Goal: Task Accomplishment & Management: Use online tool/utility

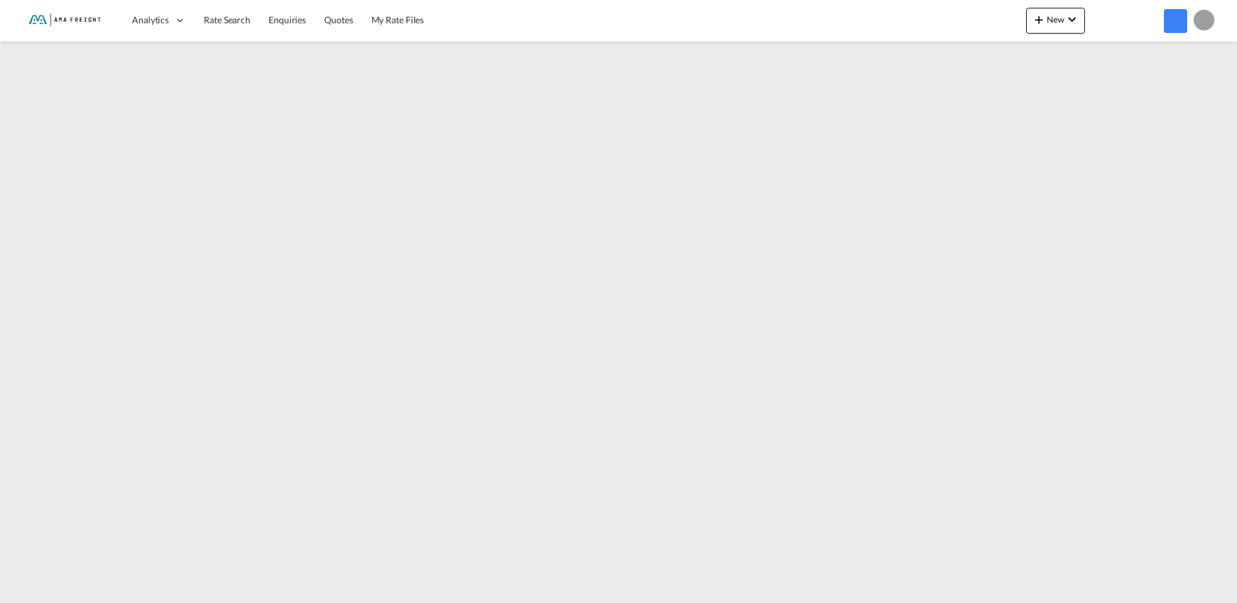
type input "[PERSON_NAME][EMAIL_ADDRESS][DOMAIN_NAME]"
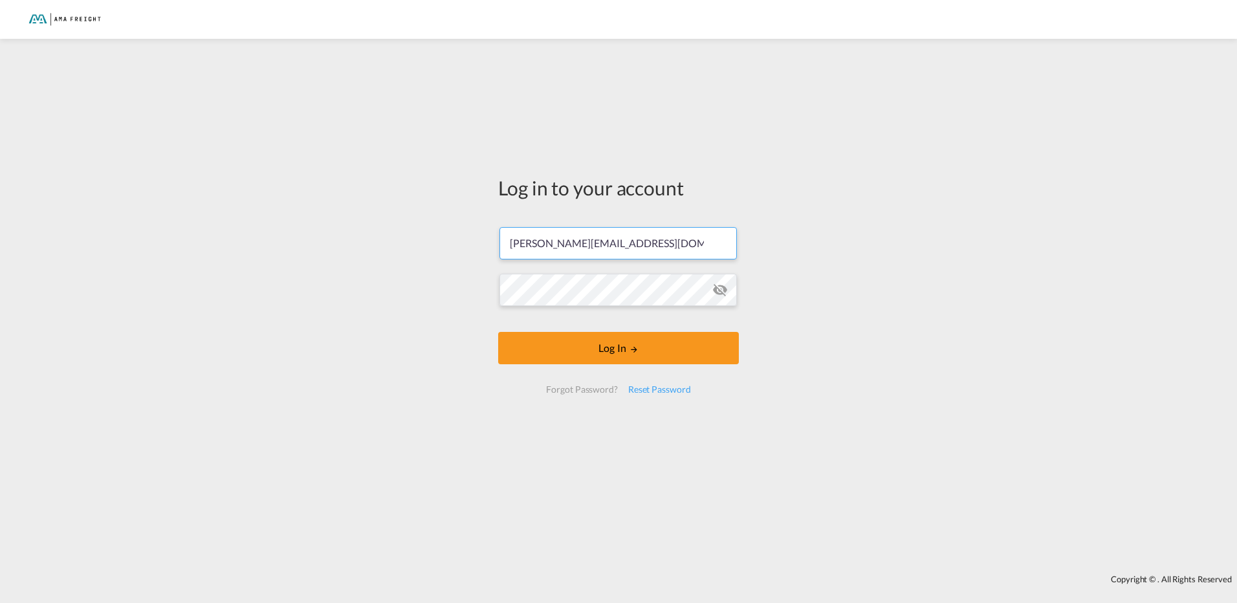
click at [566, 350] on div "Log in to your account [PERSON_NAME][EMAIL_ADDRESS][DOMAIN_NAME] Log In Forgot …" at bounding box center [619, 289] width 260 height 489
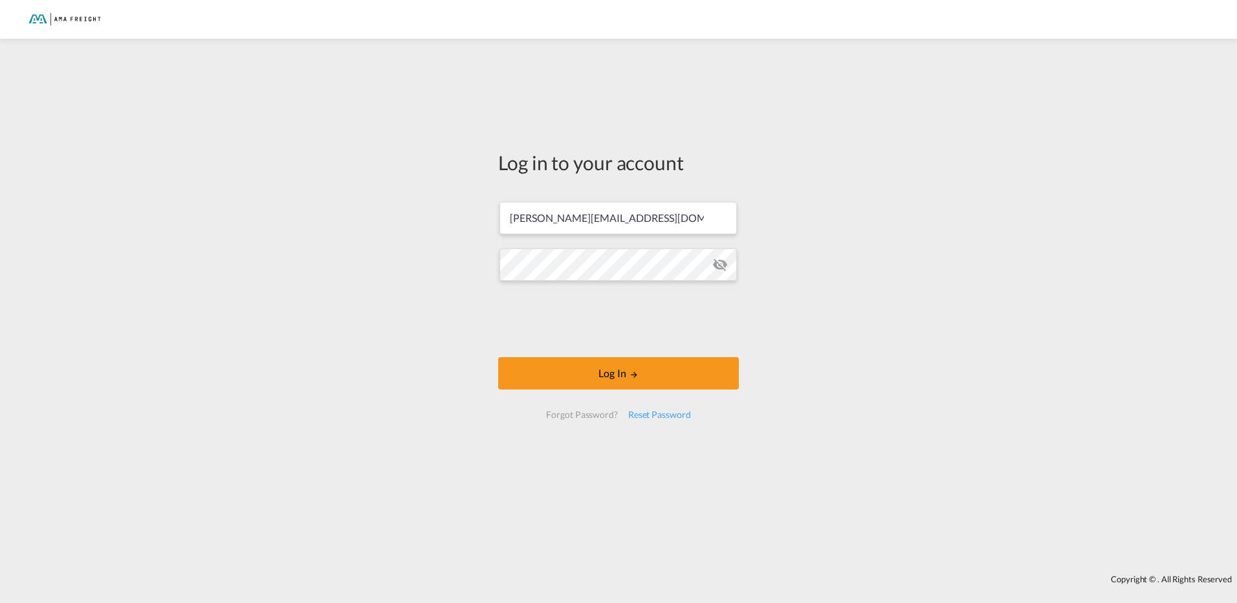
click at [566, 349] on form "j.gomes@amafreight.com Log In Forgot Password? Reset Password" at bounding box center [618, 310] width 241 height 243
click at [648, 372] on button "Log In" at bounding box center [618, 373] width 241 height 32
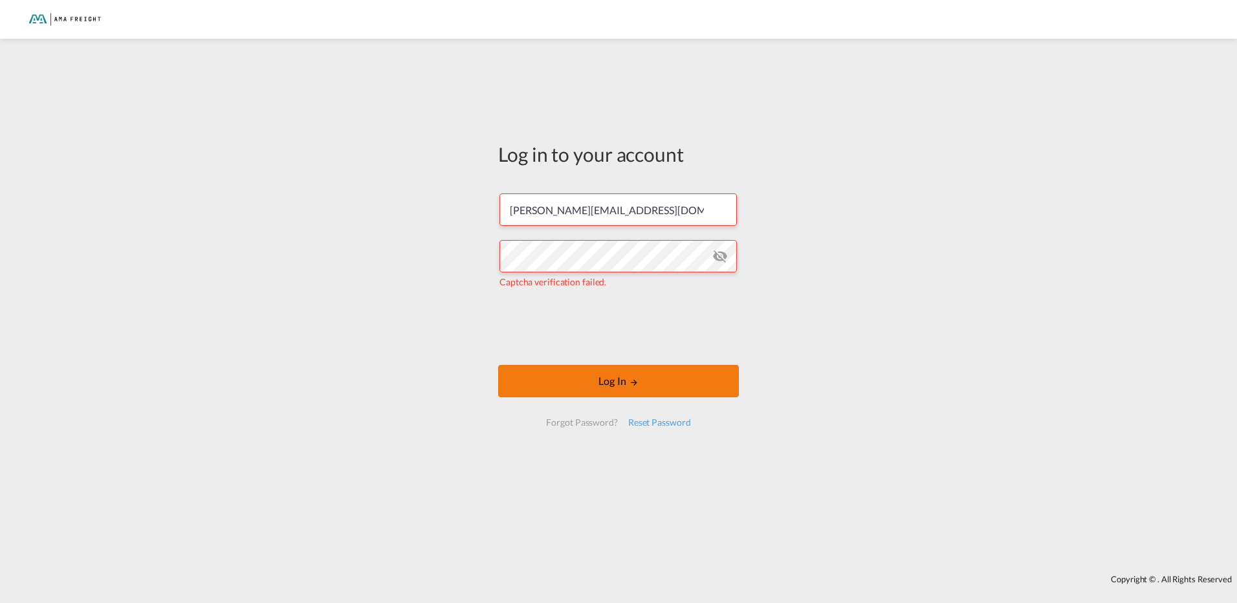
click at [634, 384] on md-icon "LOGIN" at bounding box center [634, 382] width 9 height 9
click at [634, 378] on md-icon "LOGIN" at bounding box center [634, 382] width 9 height 9
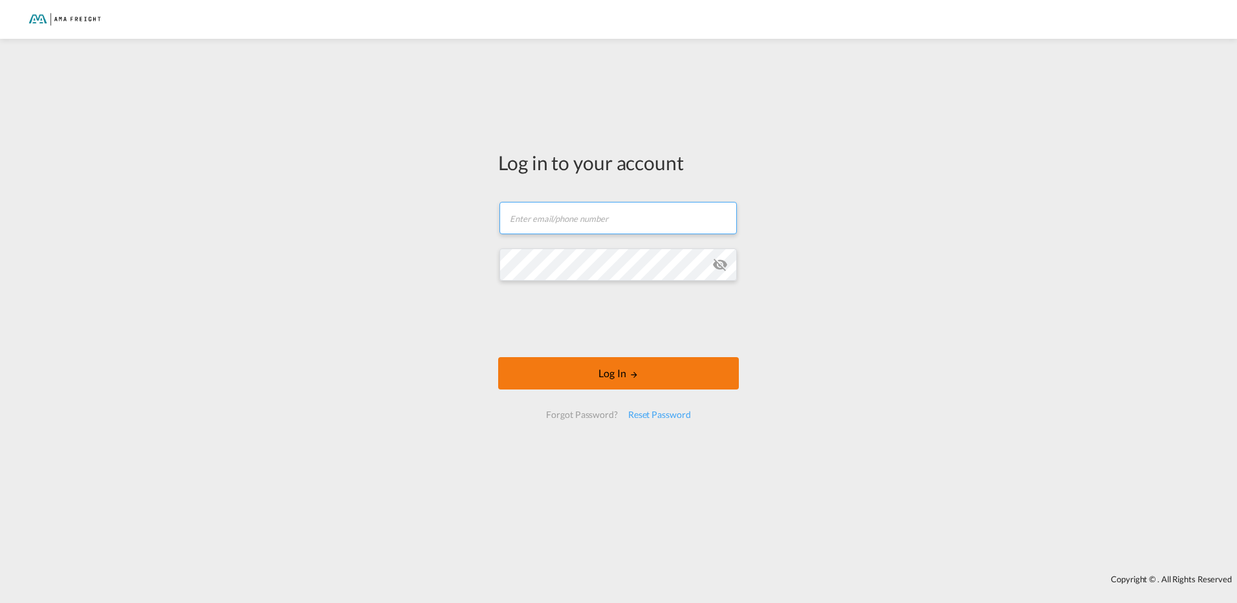
type input "[PERSON_NAME][EMAIL_ADDRESS][DOMAIN_NAME]"
click at [577, 379] on button "Log In" at bounding box center [618, 373] width 241 height 32
